Goal: Navigation & Orientation: Find specific page/section

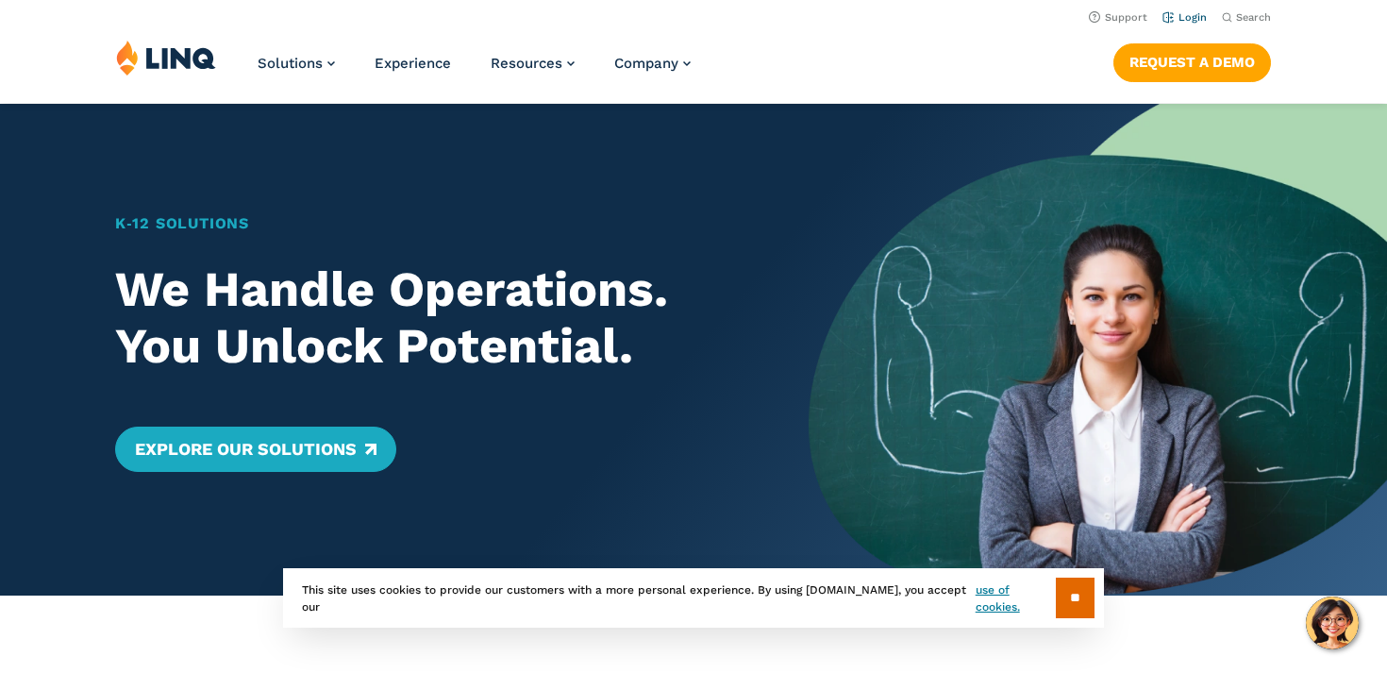
click at [1194, 19] on link "Login" at bounding box center [1185, 17] width 44 height 12
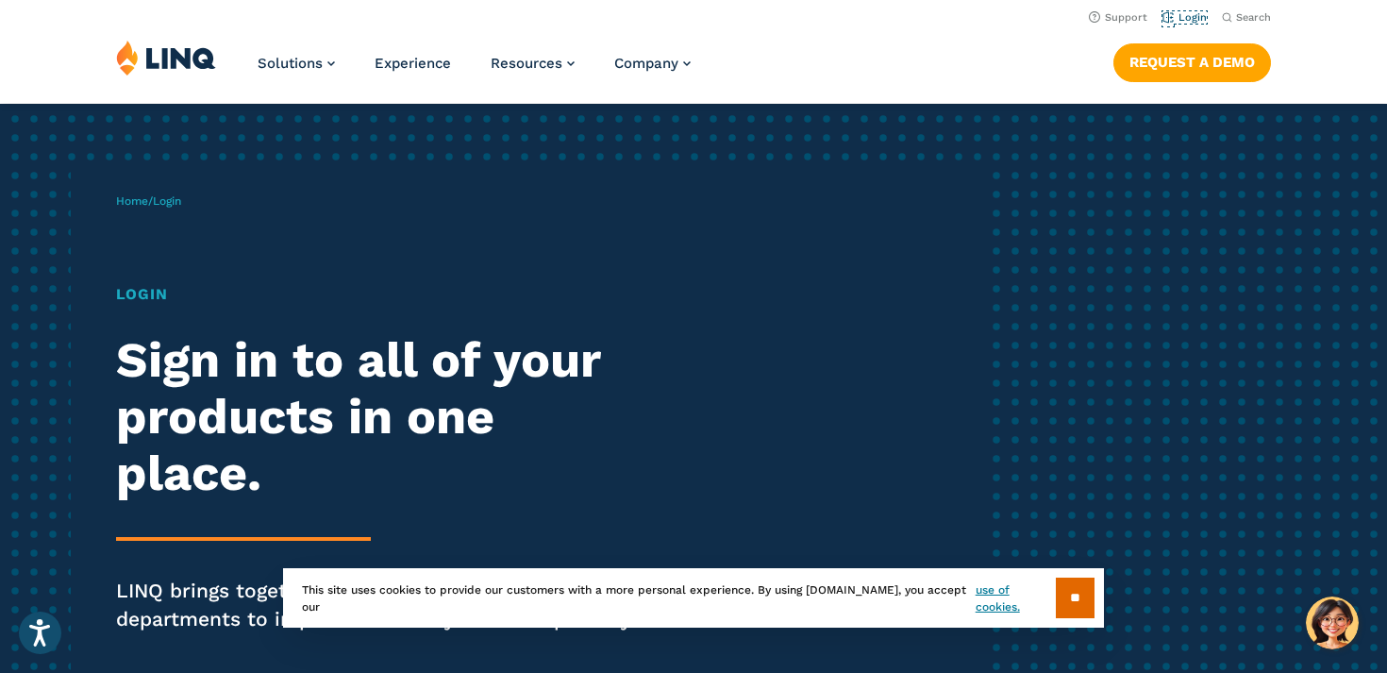
click at [1194, 19] on link "Login" at bounding box center [1185, 17] width 44 height 12
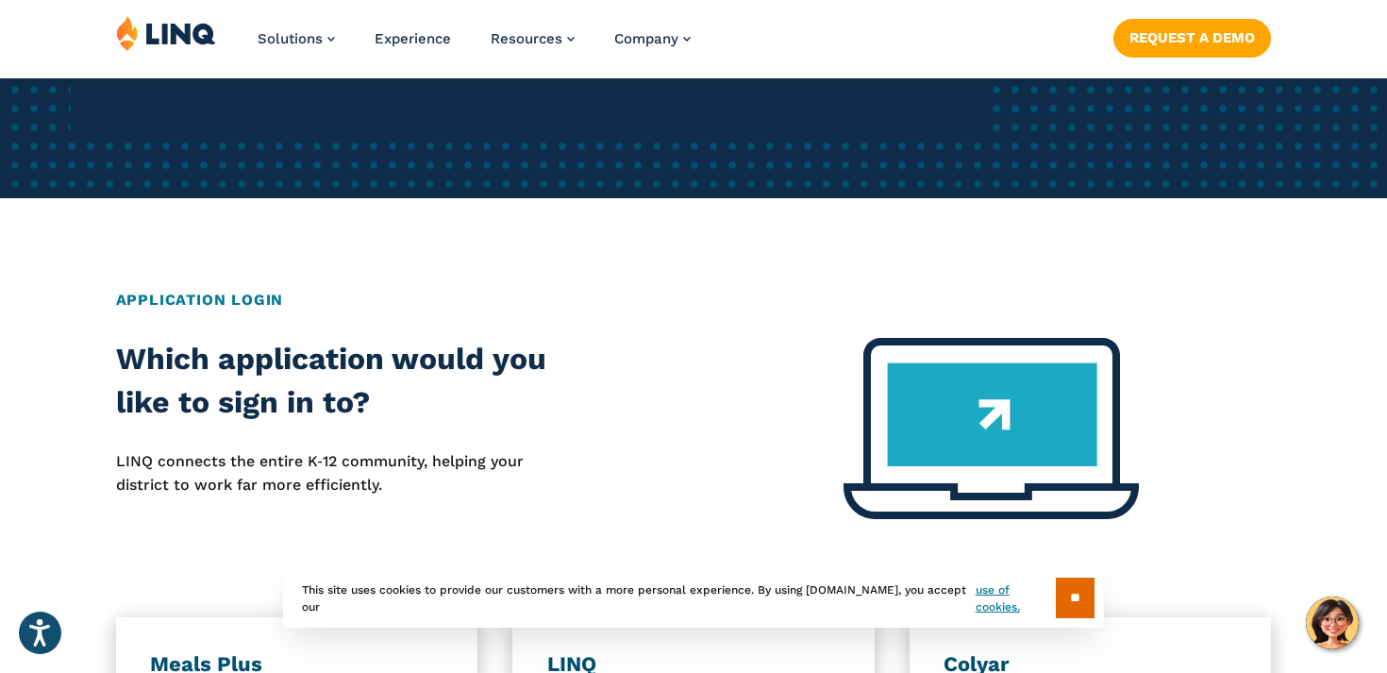
scroll to position [585, 0]
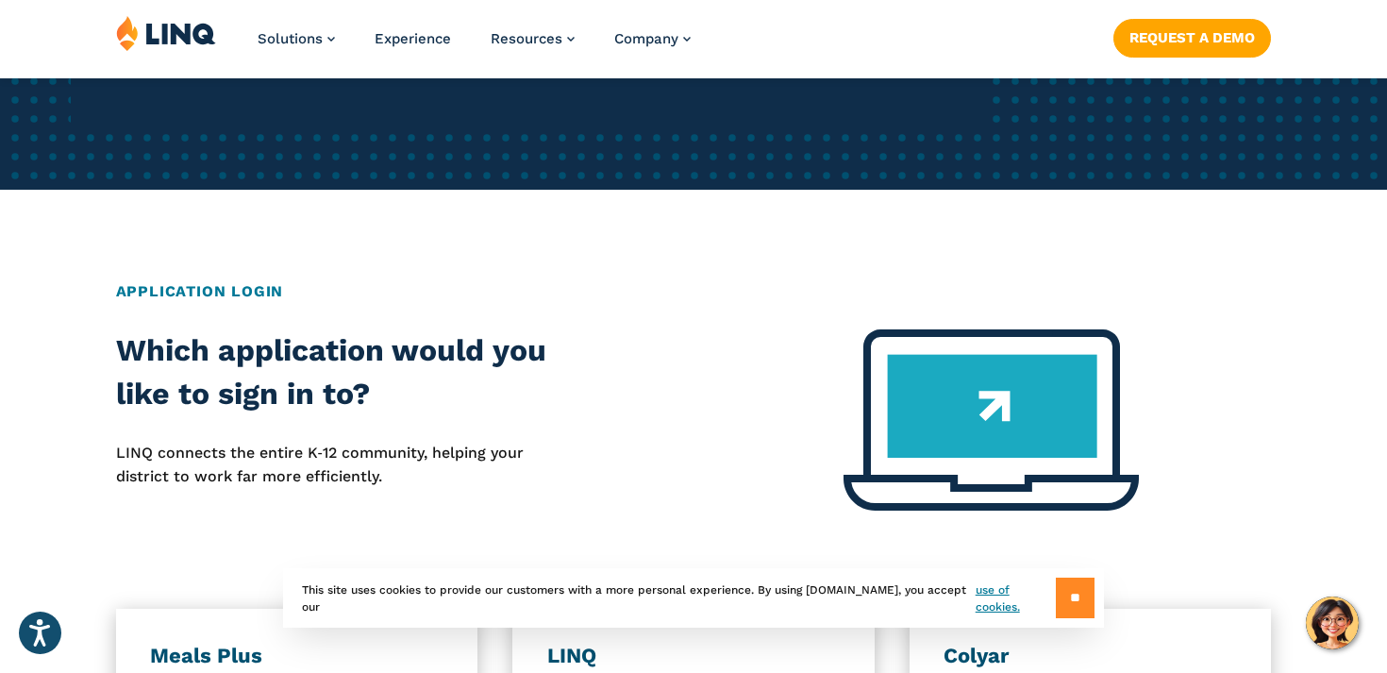
click at [1069, 592] on input "**" at bounding box center [1075, 598] width 39 height 41
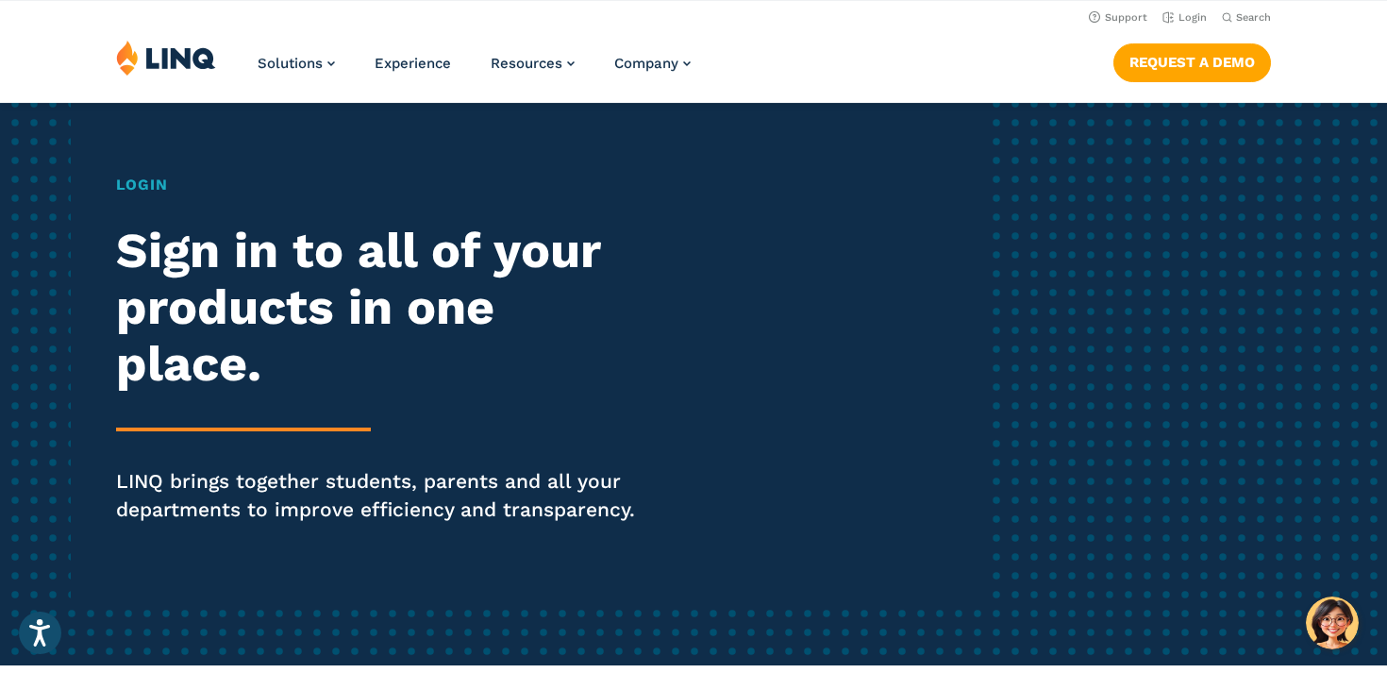
scroll to position [0, 0]
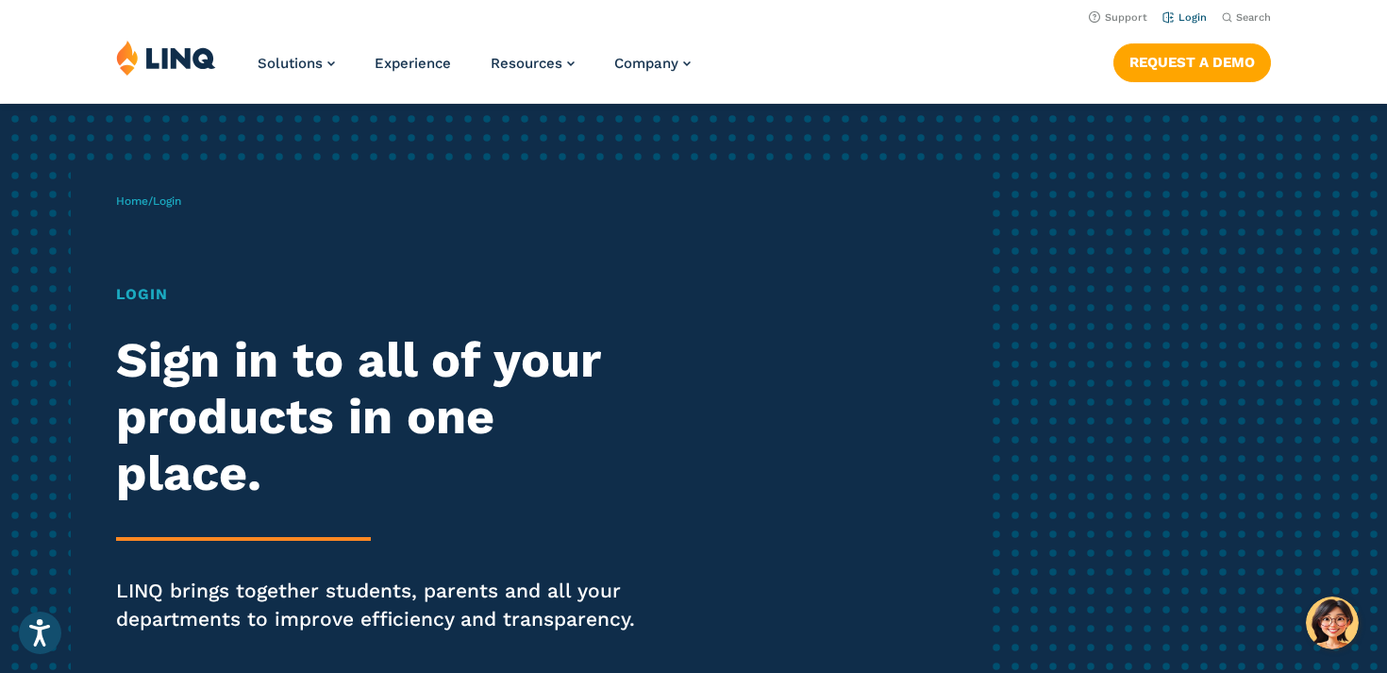
click at [1190, 14] on link "Login" at bounding box center [1185, 17] width 44 height 12
click at [130, 292] on h1 "Login" at bounding box center [383, 294] width 534 height 23
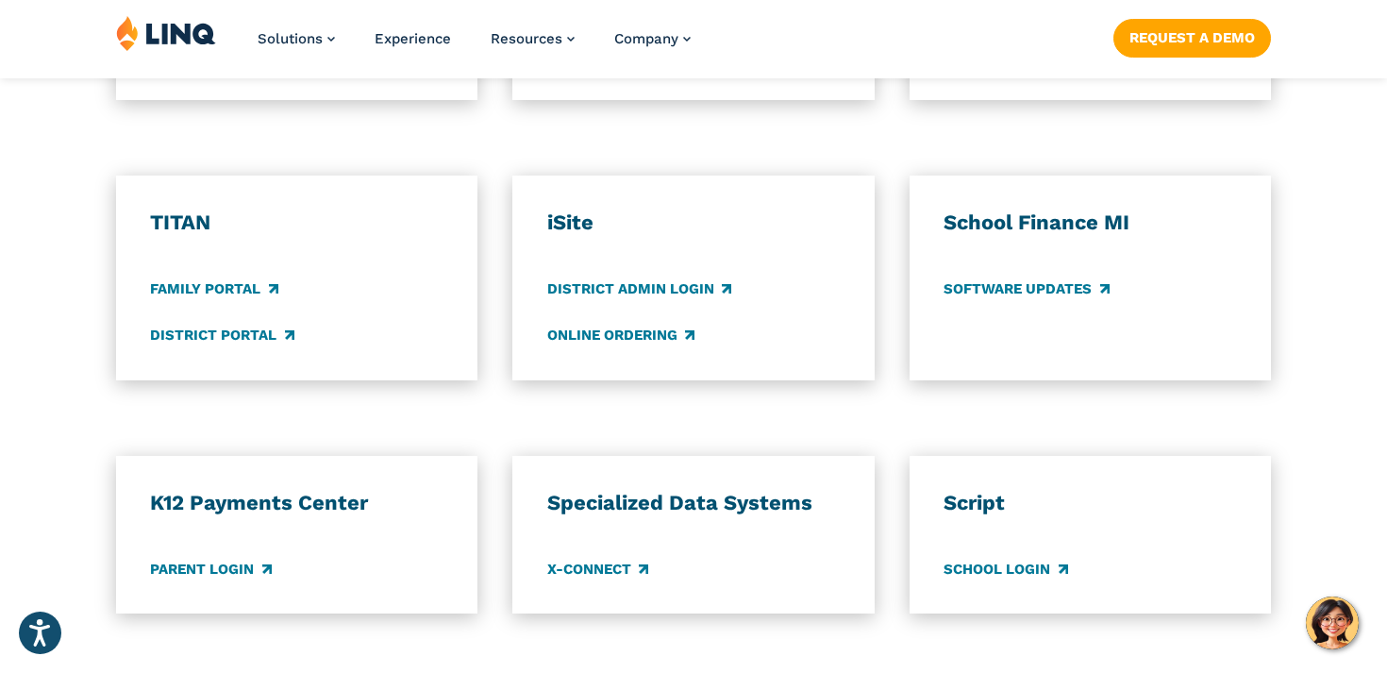
scroll to position [1416, 0]
